Goal: Navigation & Orientation: Find specific page/section

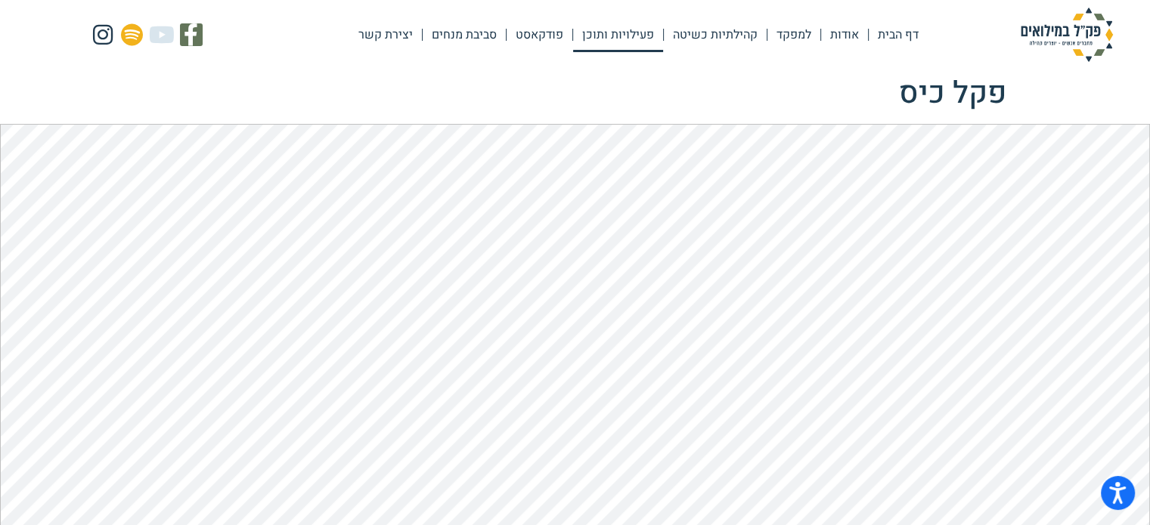
click at [632, 42] on link "פעילויות ותוכן" at bounding box center [618, 34] width 90 height 35
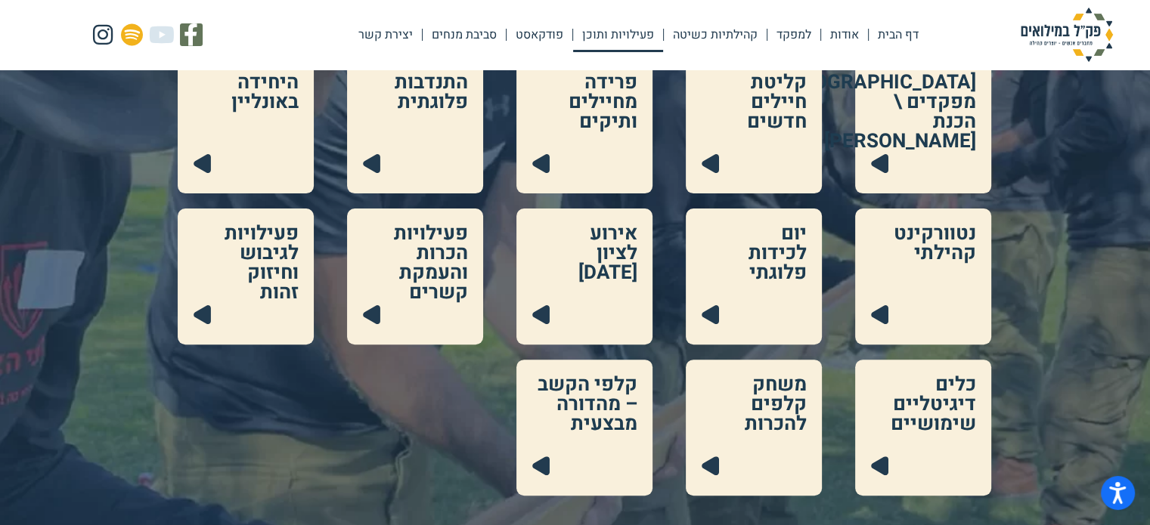
scroll to position [302, 0]
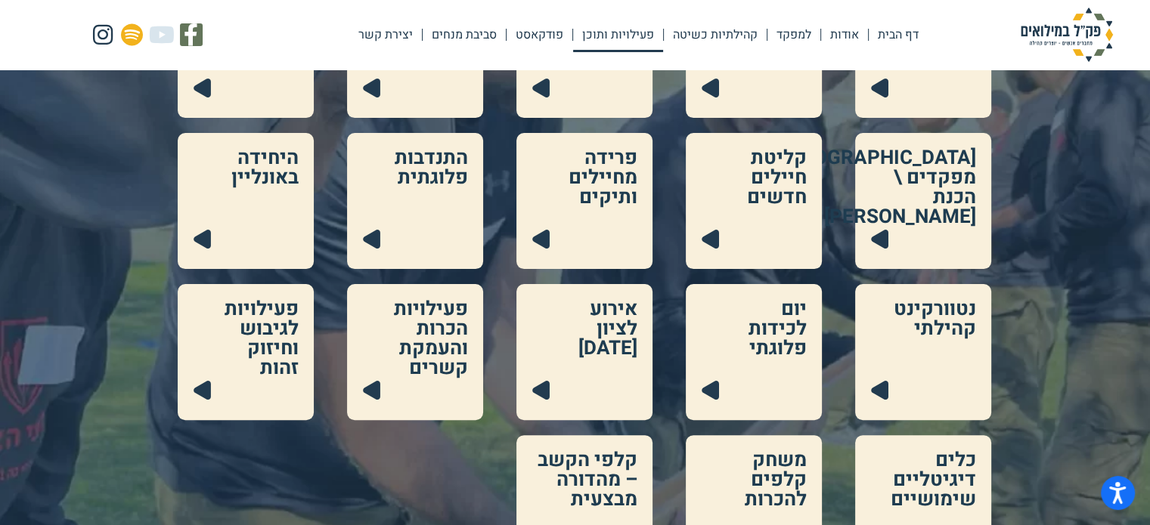
click at [929, 221] on link at bounding box center [923, 201] width 136 height 136
click at [274, 354] on link at bounding box center [246, 352] width 136 height 136
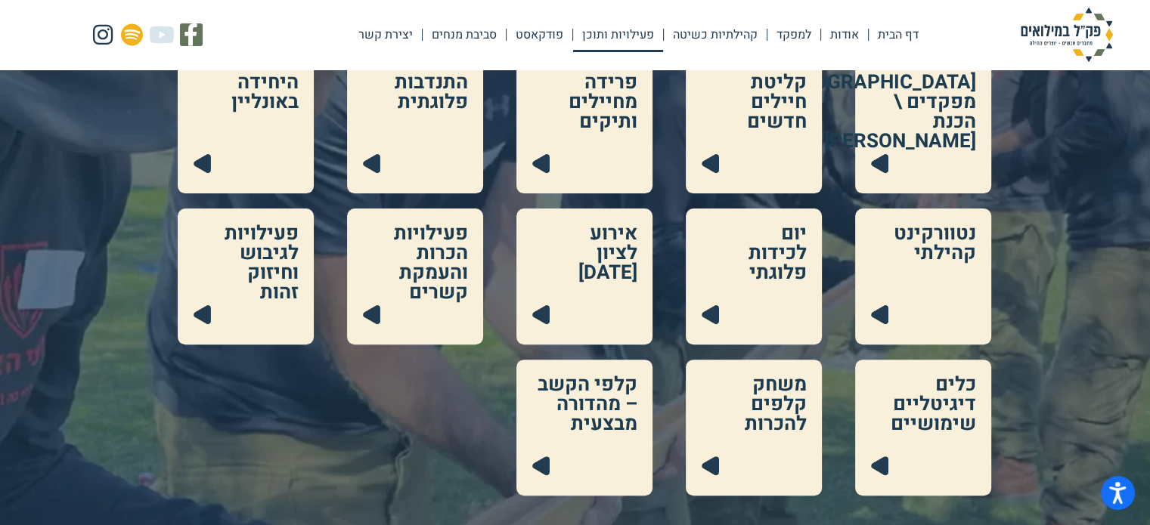
click at [895, 426] on link at bounding box center [923, 428] width 136 height 136
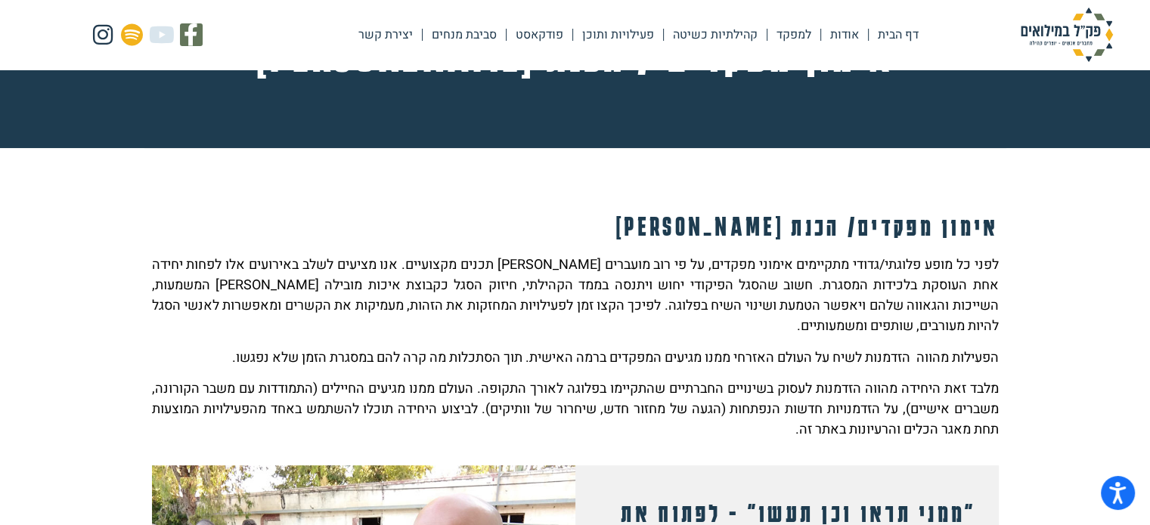
scroll to position [82, 0]
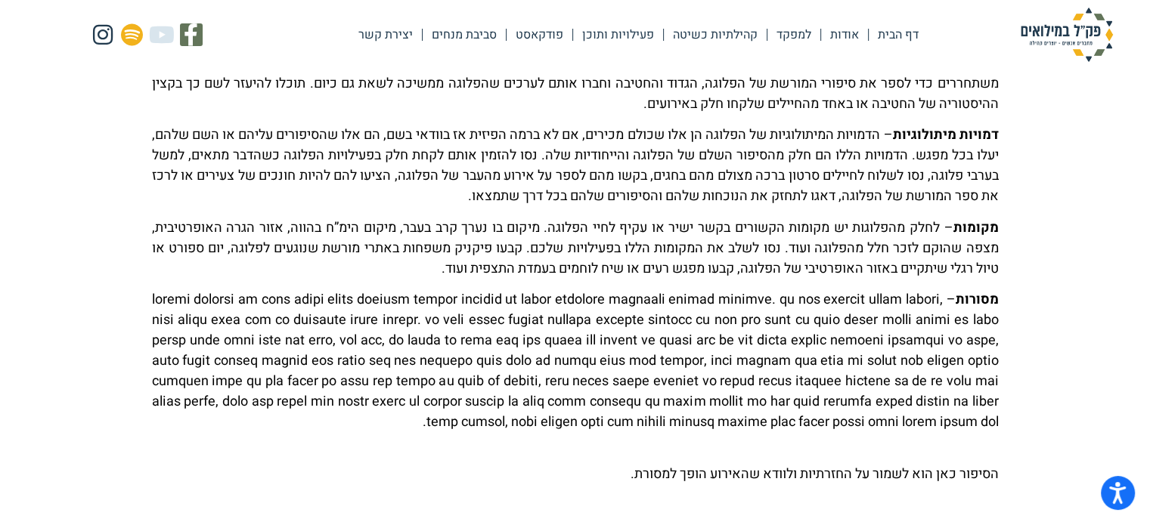
scroll to position [378, 0]
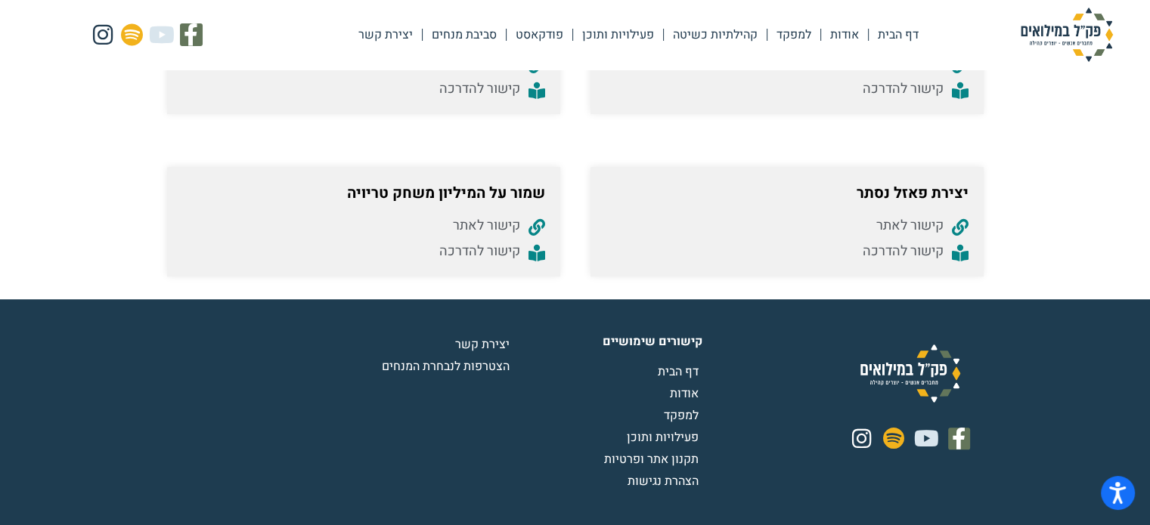
scroll to position [1424, 0]
